Goal: Check status: Check status

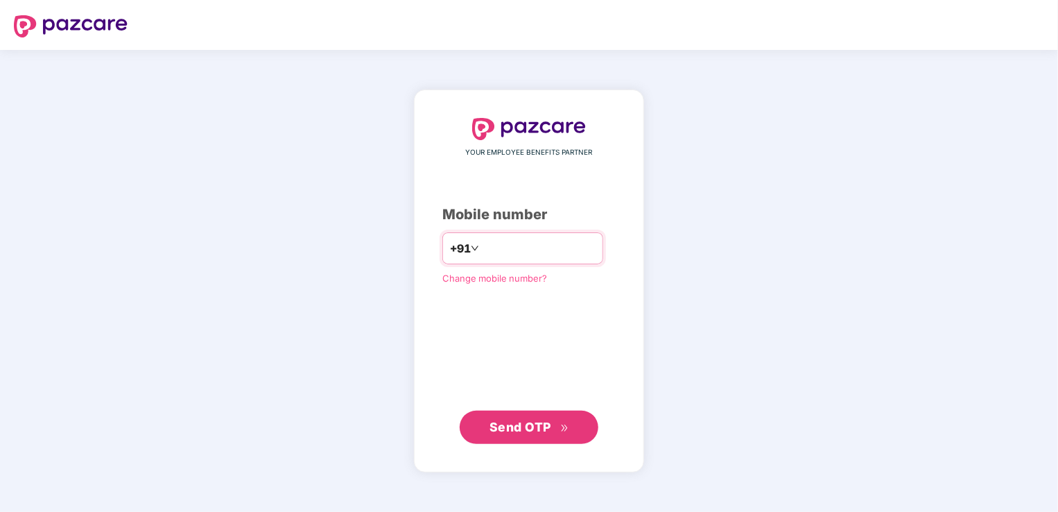
click at [441, 247] on input "**********" at bounding box center [539, 248] width 114 height 22
type input "**********"
click at [441, 265] on button "Send OTP" at bounding box center [529, 426] width 139 height 33
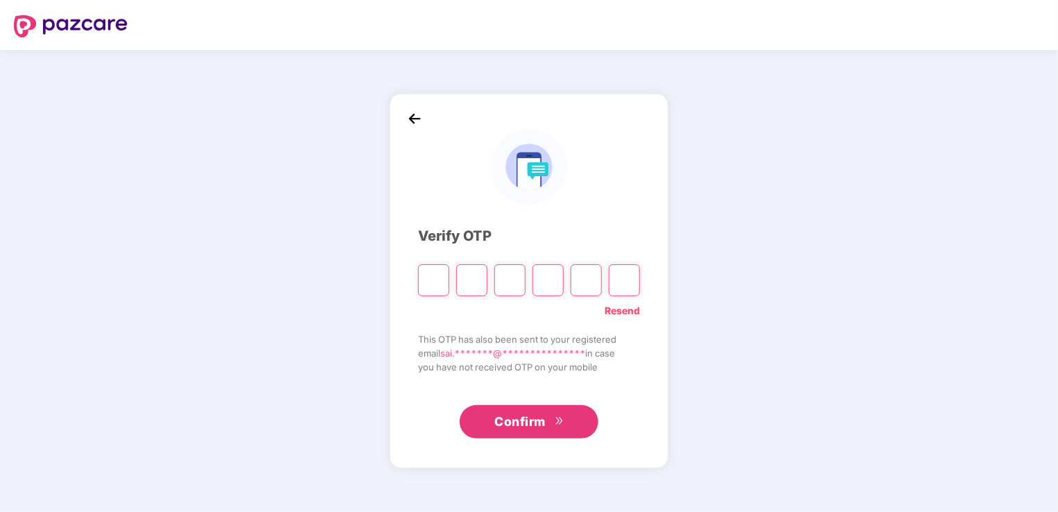
paste input "*"
type input "*"
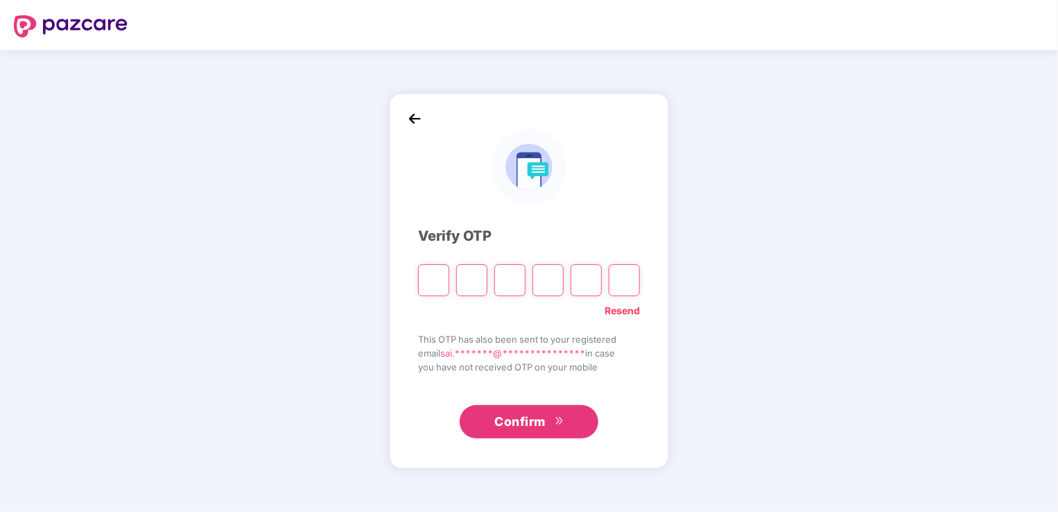
type input "*"
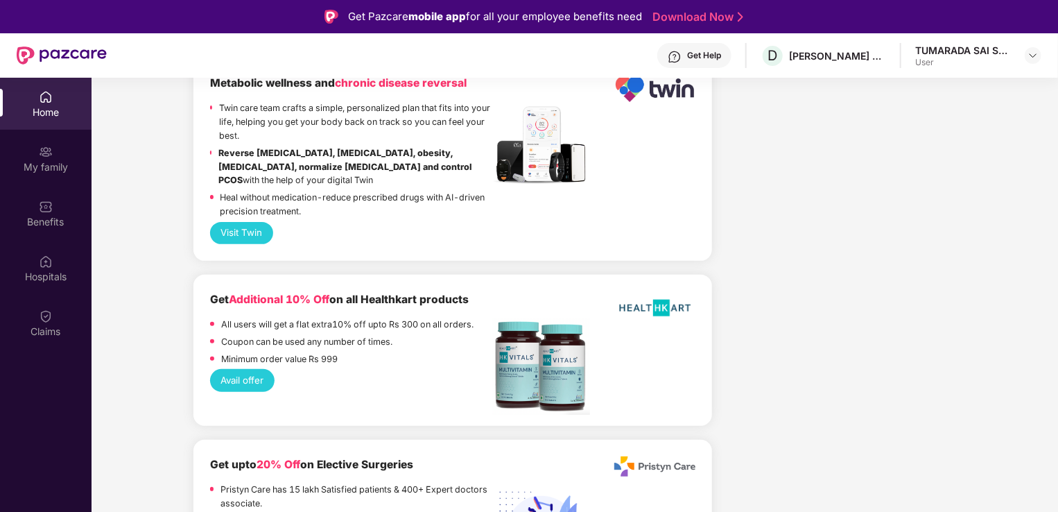
scroll to position [78, 0]
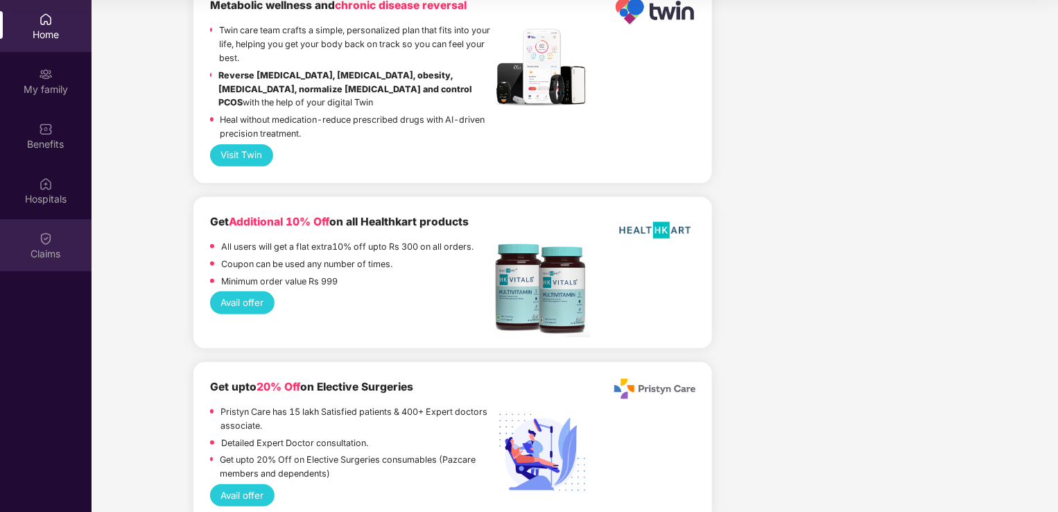
click at [40, 254] on div "Claims" at bounding box center [45, 254] width 91 height 14
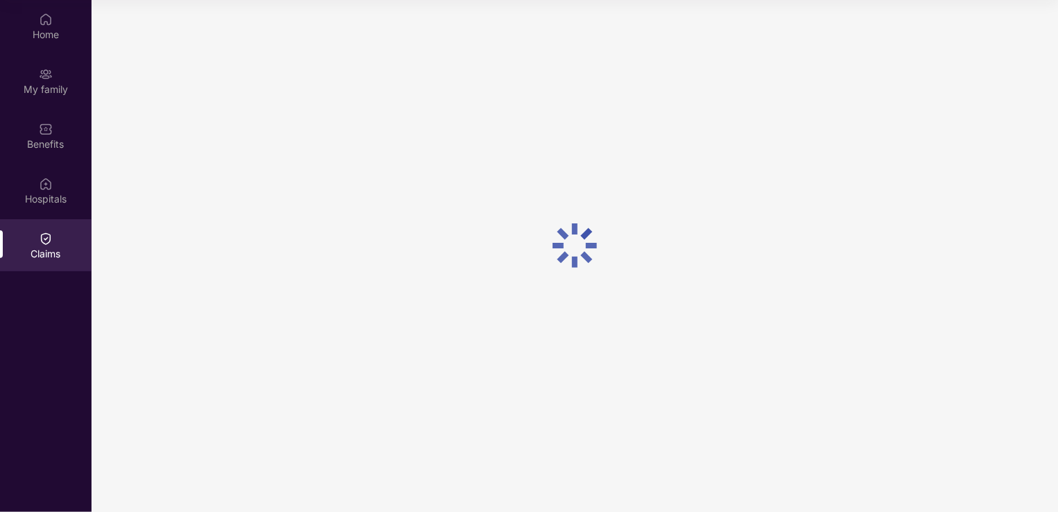
scroll to position [0, 0]
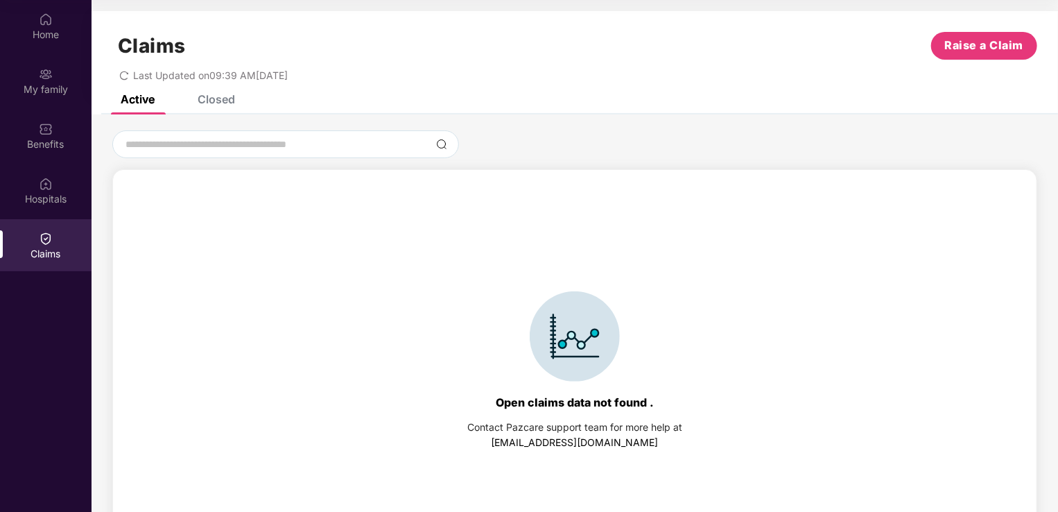
click at [227, 99] on div "Closed" at bounding box center [216, 99] width 37 height 14
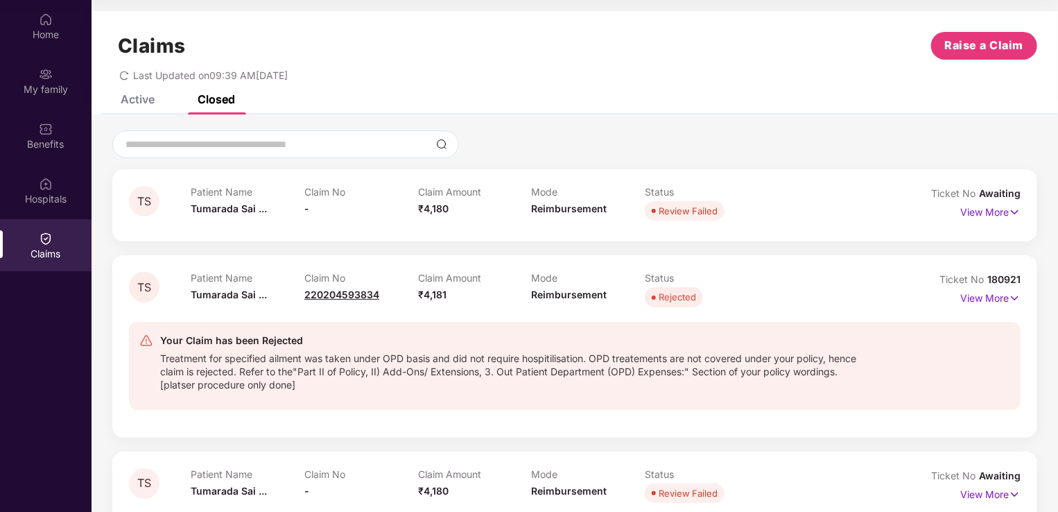
scroll to position [25, 0]
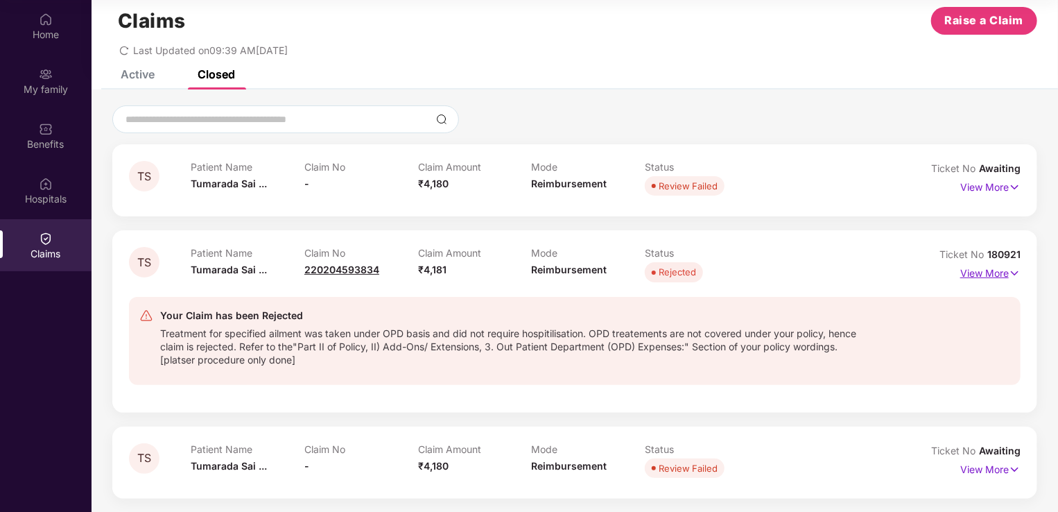
click at [441, 265] on img at bounding box center [1014, 272] width 12 height 15
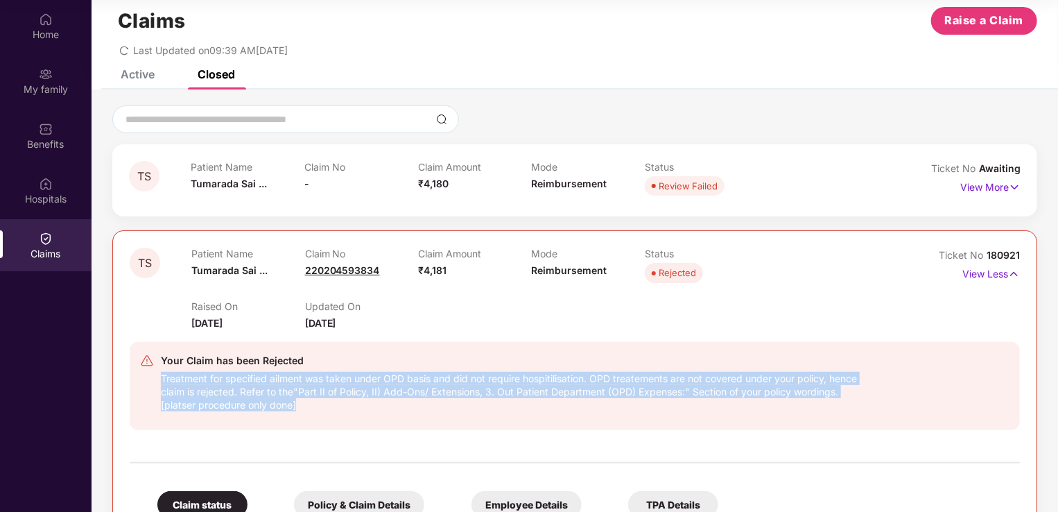
drag, startPoint x: 302, startPoint y: 401, endPoint x: 157, endPoint y: 374, distance: 148.0
click at [157, 265] on div "Your Claim has been Rejected Treatment for specified ailment was taken under OP…" at bounding box center [502, 385] width 724 height 67
copy div "Treatment for specified ailment was taken under OPD basis and did not require h…"
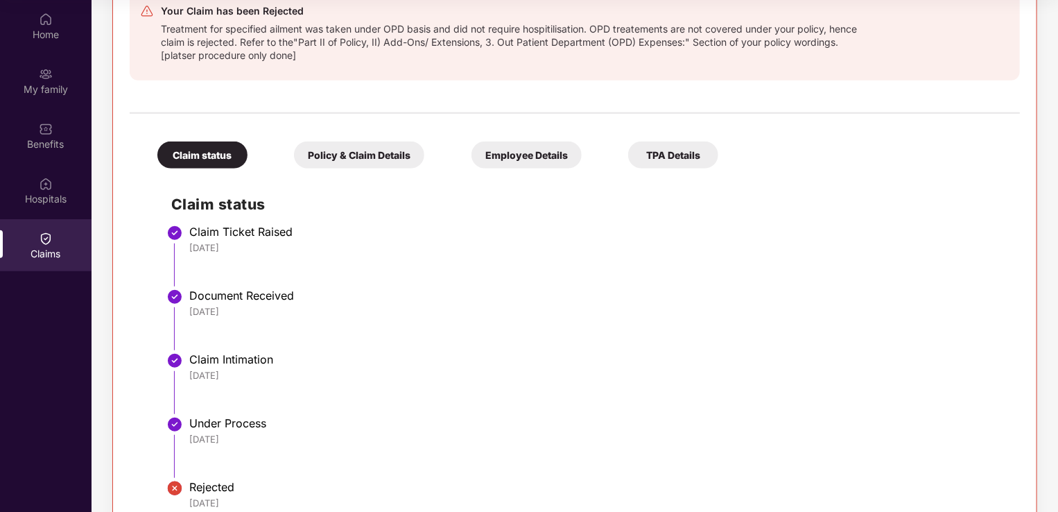
scroll to position [496, 0]
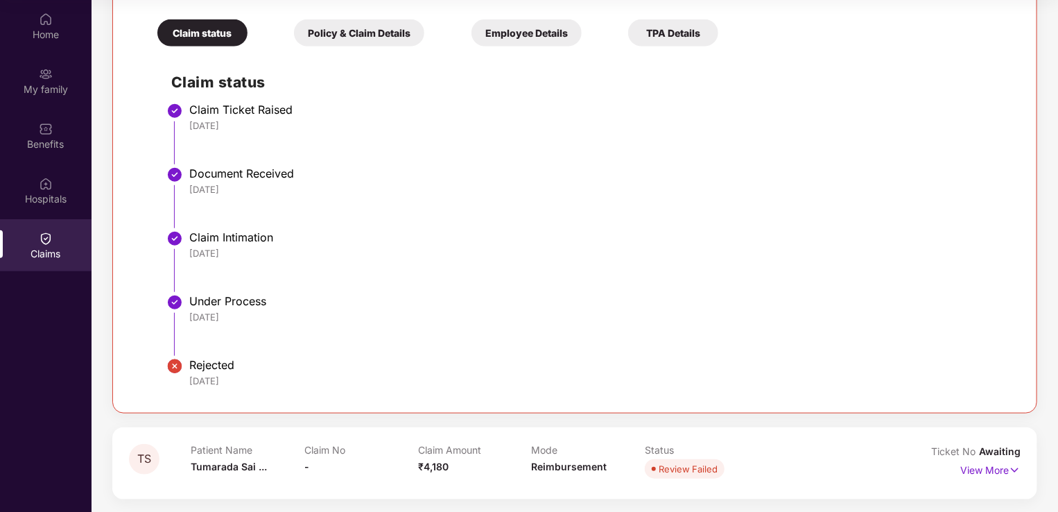
click at [441, 239] on div "Claim Intimation" at bounding box center [597, 237] width 816 height 14
